Goal: Task Accomplishment & Management: Use online tool/utility

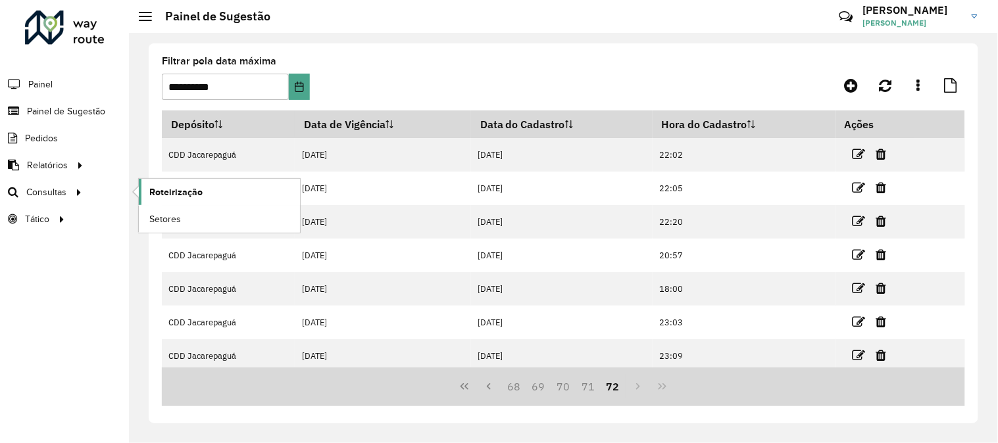
scroll to position [73, 0]
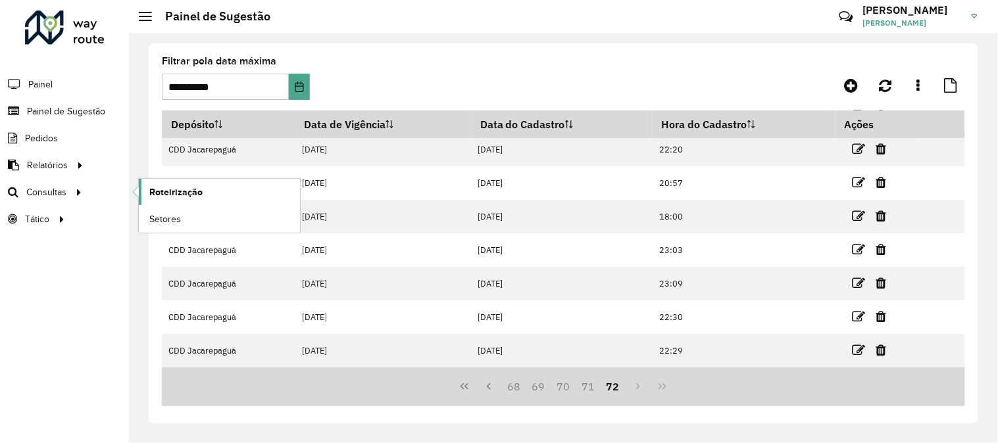
click at [174, 199] on span "Roteirização" at bounding box center [175, 192] width 53 height 14
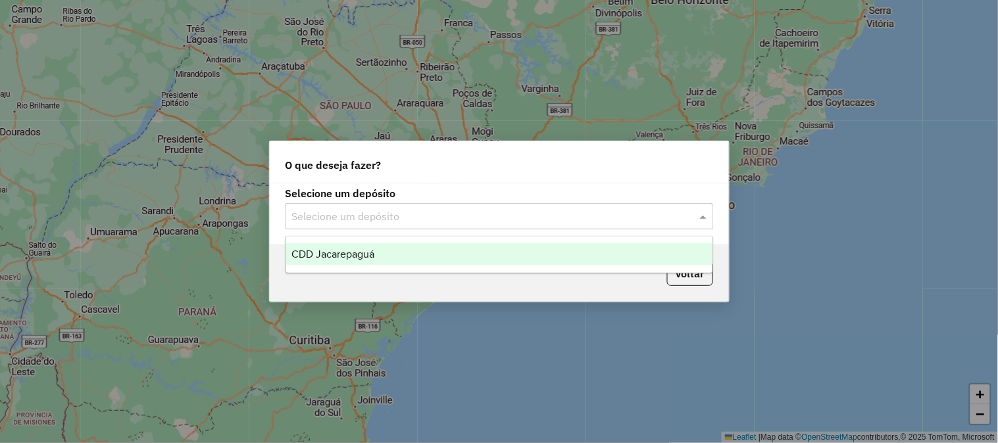
click at [627, 209] on input "text" at bounding box center [486, 217] width 388 height 16
click at [393, 246] on div "CDD Jacarepaguá" at bounding box center [499, 254] width 426 height 22
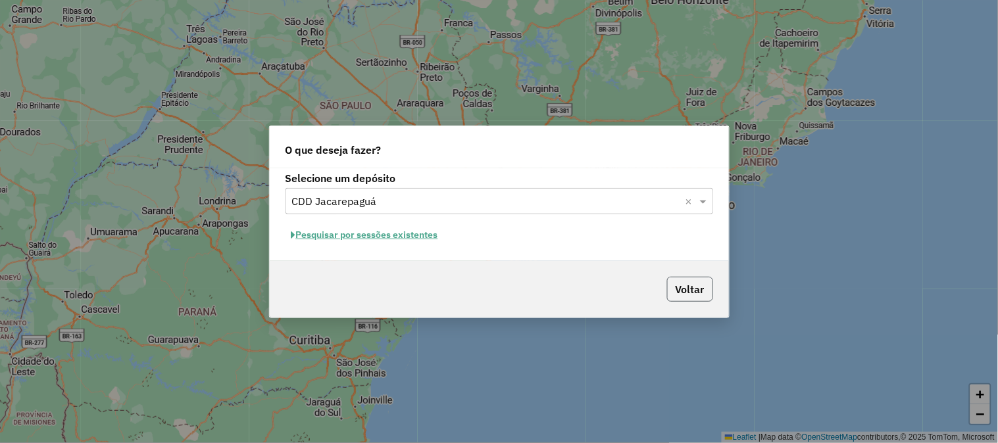
click at [691, 293] on button "Voltar" at bounding box center [690, 289] width 46 height 25
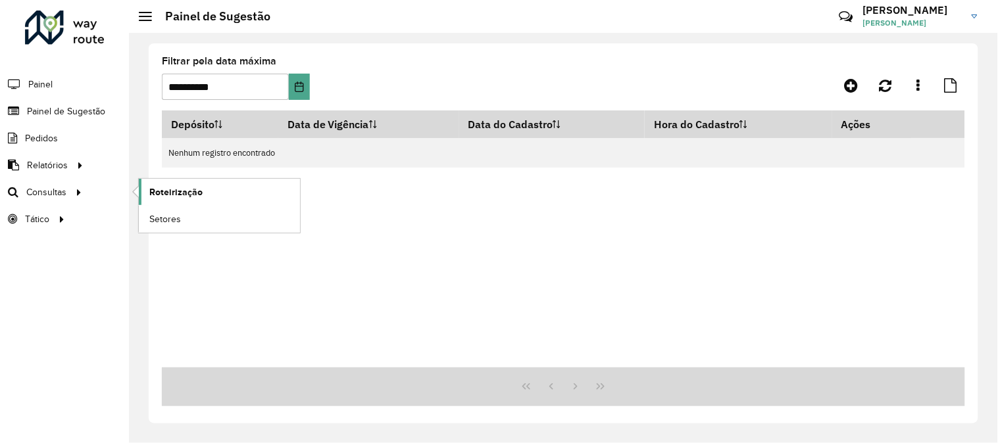
click at [165, 197] on span "Roteirização" at bounding box center [175, 192] width 53 height 14
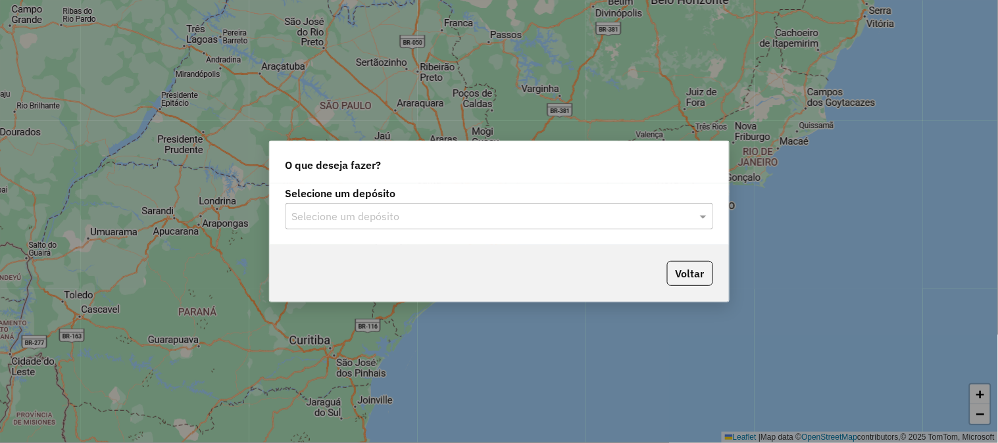
click at [587, 216] on input "text" at bounding box center [486, 217] width 388 height 16
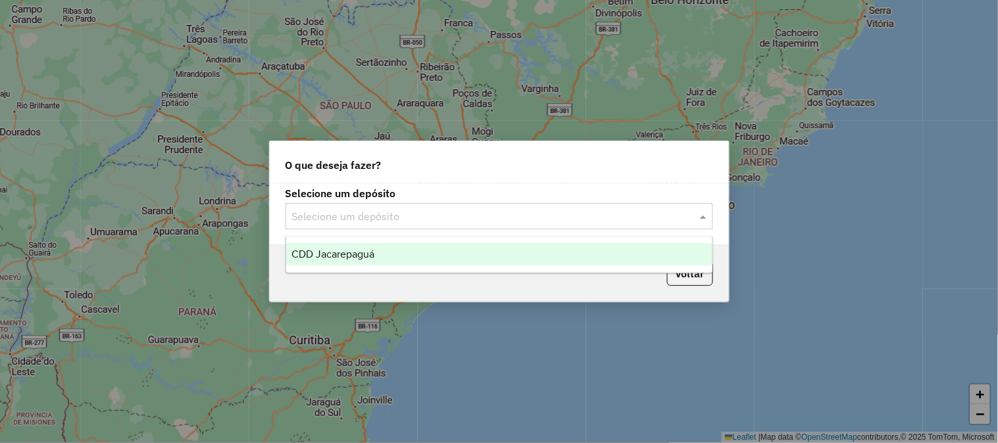
click at [333, 249] on span "CDD Jacarepaguá" at bounding box center [332, 254] width 83 height 11
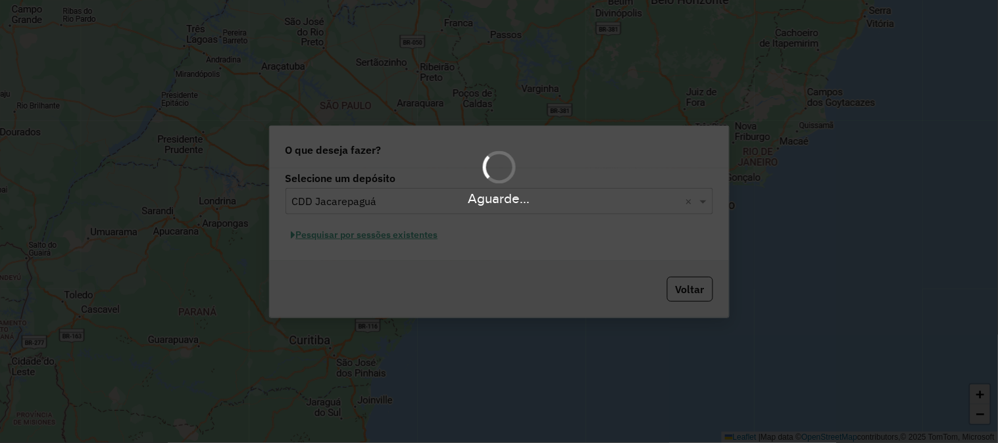
click at [343, 241] on div "Aguarde..." at bounding box center [499, 221] width 998 height 443
click at [345, 239] on div "Aguarde..." at bounding box center [499, 221] width 998 height 443
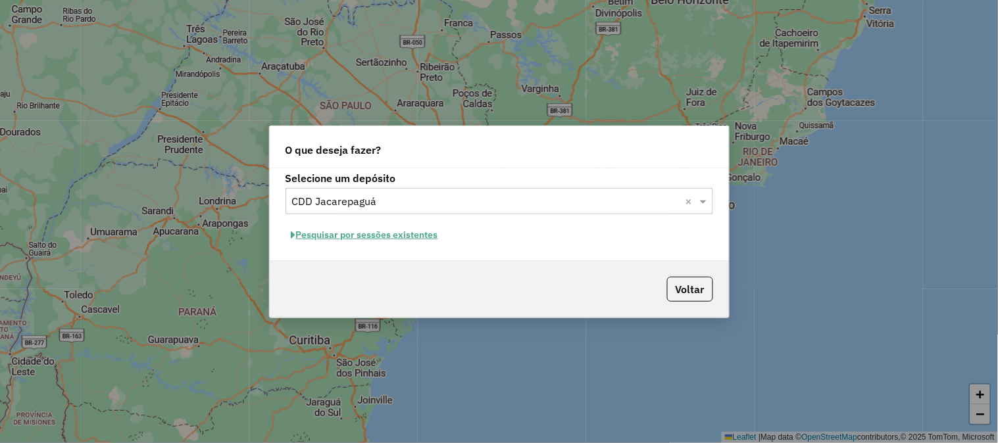
click at [342, 237] on button "Pesquisar por sessões existentes" at bounding box center [364, 235] width 159 height 20
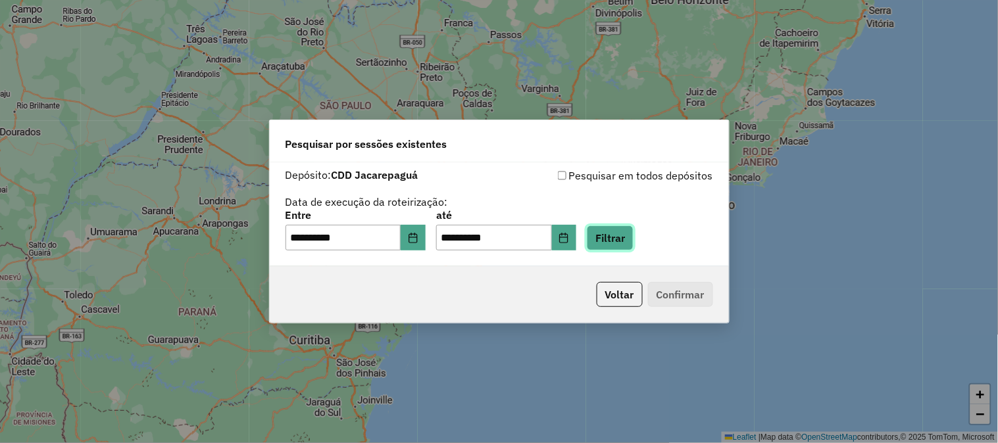
click at [623, 243] on button "Filtrar" at bounding box center [610, 238] width 47 height 25
